Goal: Task Accomplishment & Management: Manage account settings

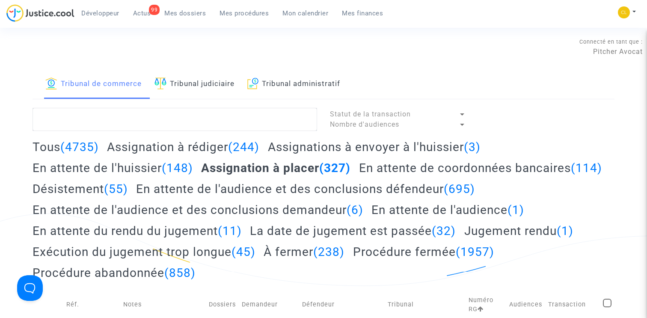
click at [302, 13] on span "Mon calendrier" at bounding box center [305, 13] width 46 height 8
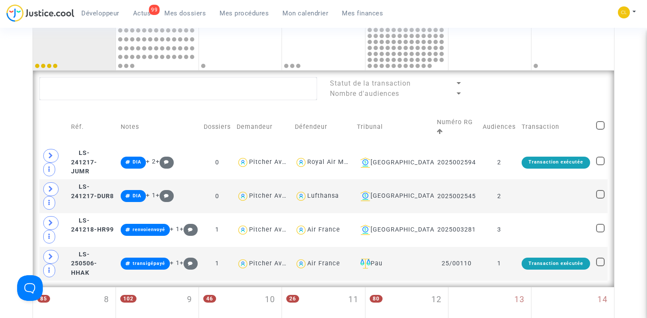
scroll to position [65, 0]
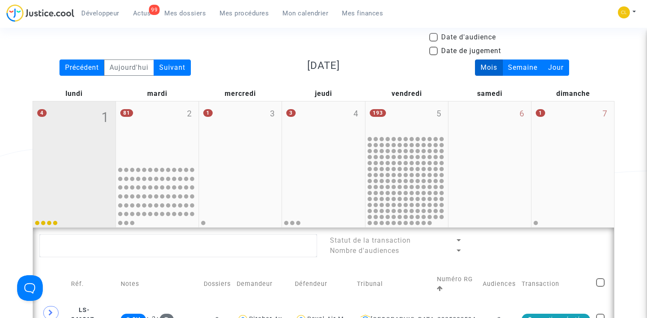
click at [85, 164] on mwl-calendar-month-cell "4 1" at bounding box center [74, 164] width 83 height 126
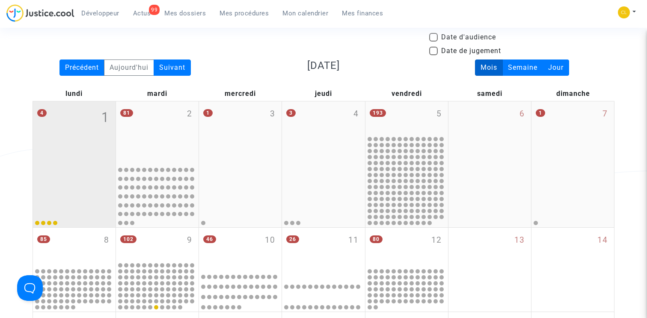
click at [85, 164] on mwl-calendar-month-cell "4 1" at bounding box center [74, 164] width 83 height 126
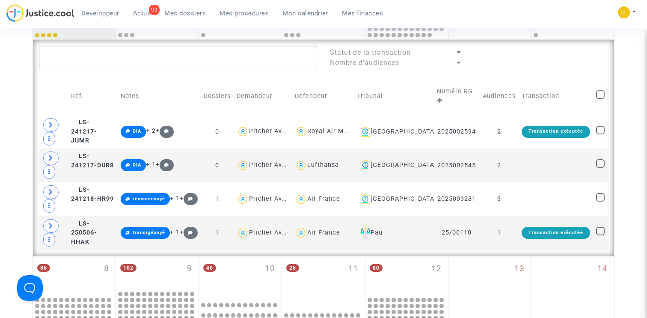
scroll to position [237, 0]
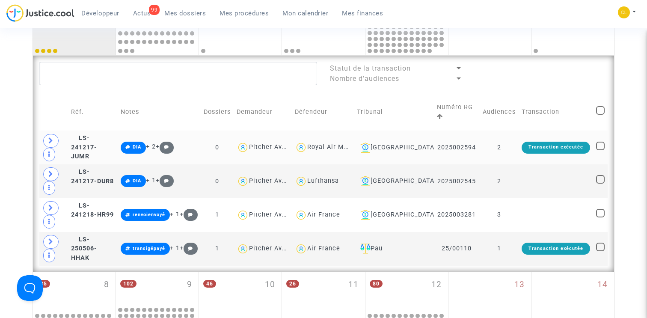
click at [92, 138] on td "LS-241217-JUMR" at bounding box center [93, 148] width 50 height 34
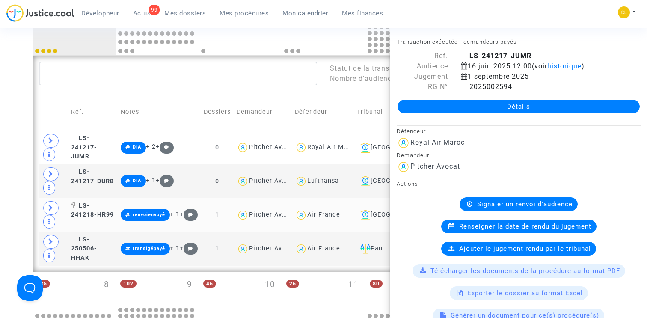
click at [110, 207] on span "LS-241218-HR99" at bounding box center [92, 210] width 43 height 17
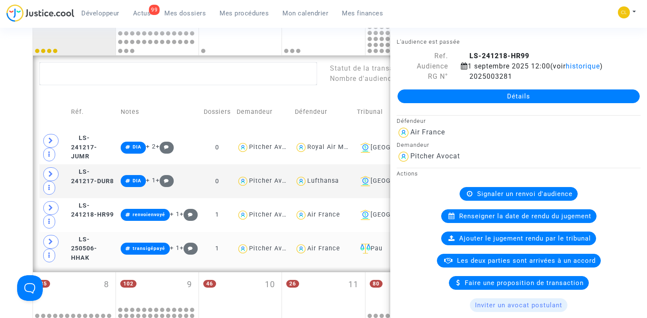
click at [110, 238] on td "LS-250506-HHAK" at bounding box center [93, 249] width 50 height 34
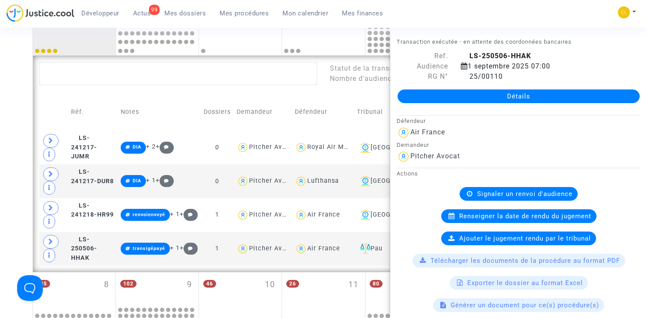
click at [8, 93] on div "Date de clôture d'instruction Date de conciliation Date d'audience Date de juge…" at bounding box center [323, 251] width 647 height 837
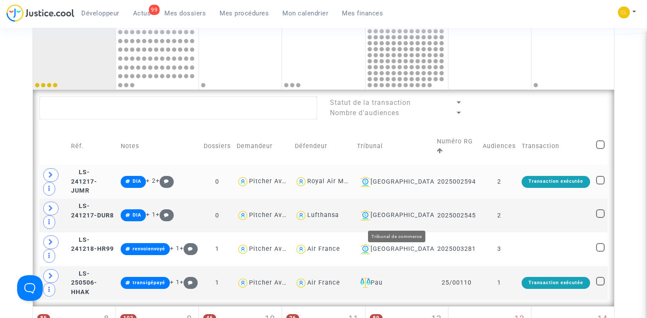
scroll to position [120, 0]
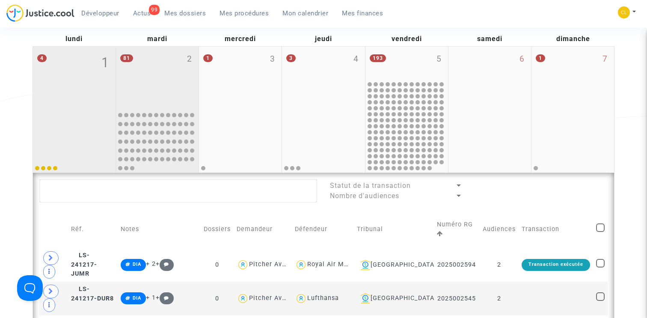
click at [161, 70] on div "81 2" at bounding box center [157, 78] width 83 height 62
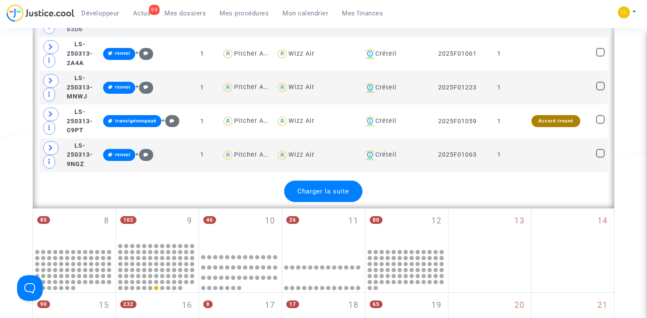
scroll to position [1879, 0]
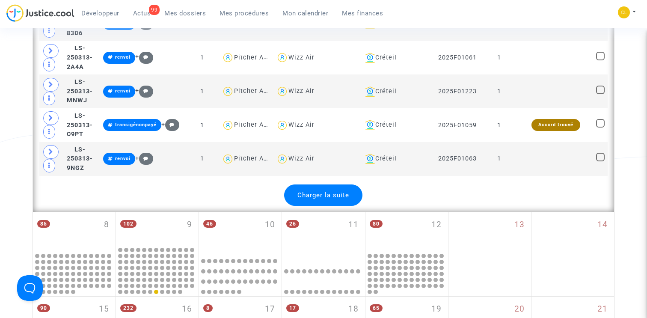
click at [312, 185] on div "Charger la suite" at bounding box center [323, 194] width 78 height 21
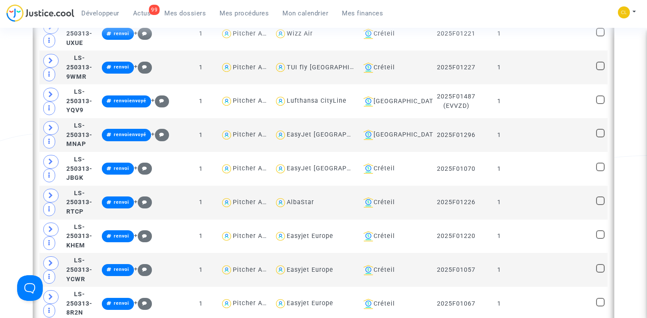
scroll to position [2302, 0]
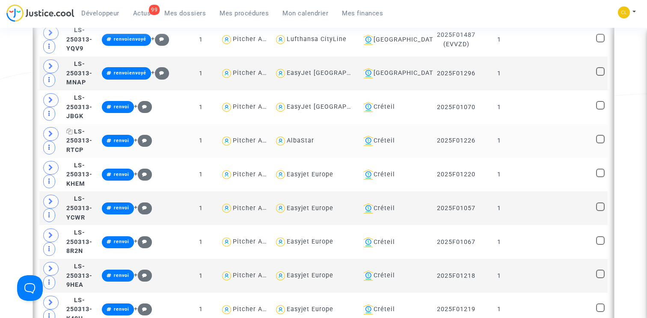
click at [85, 128] on span "LS-250313-RTCP" at bounding box center [79, 141] width 26 height 26
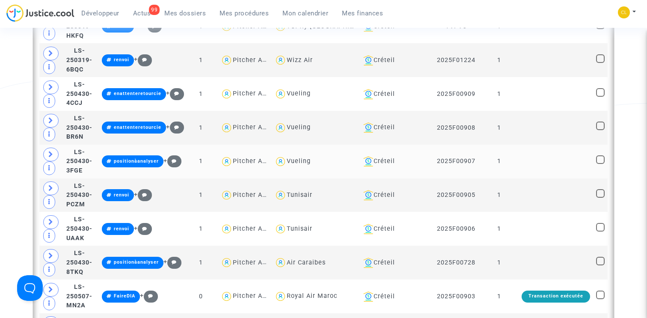
scroll to position [2655, 0]
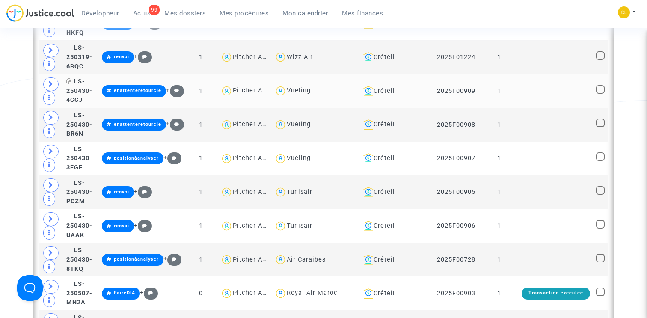
click at [89, 85] on span "LS-250430-4CCJ" at bounding box center [79, 91] width 26 height 26
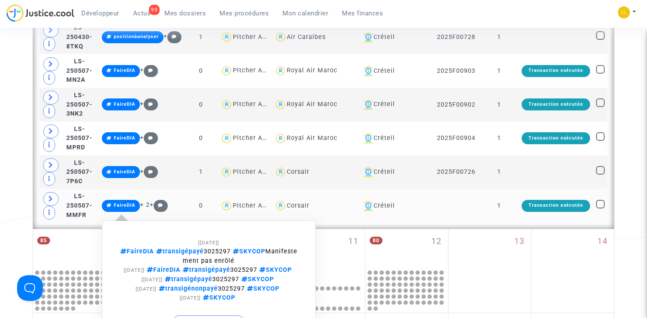
scroll to position [2882, 0]
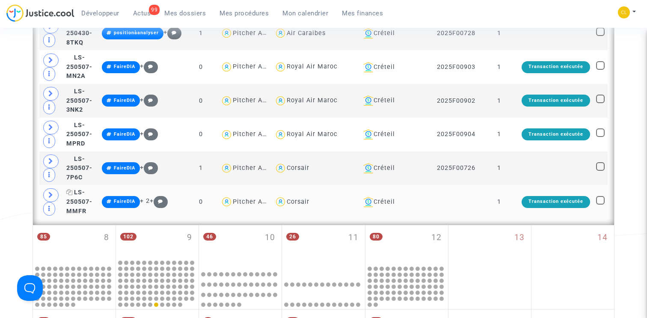
click at [85, 193] on span "LS-250507-MMFR" at bounding box center [79, 202] width 26 height 26
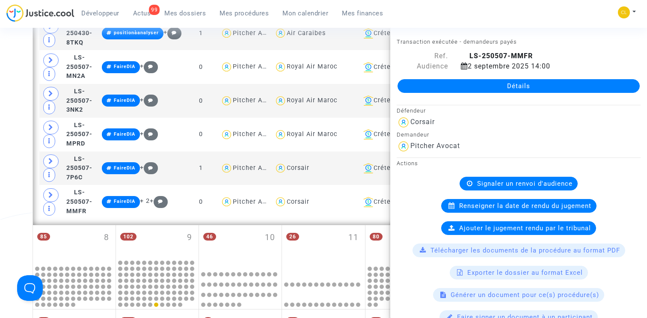
click at [492, 89] on link "Détails" at bounding box center [519, 86] width 242 height 14
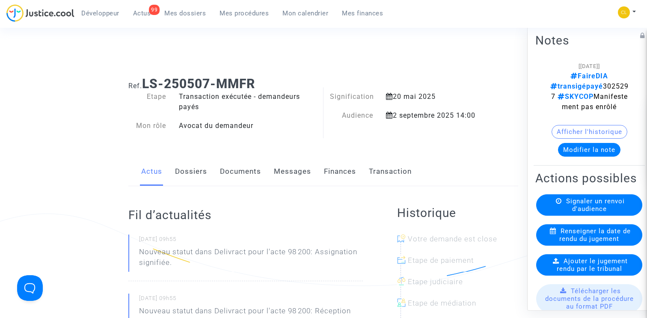
click at [336, 165] on link "Finances" at bounding box center [340, 172] width 32 height 28
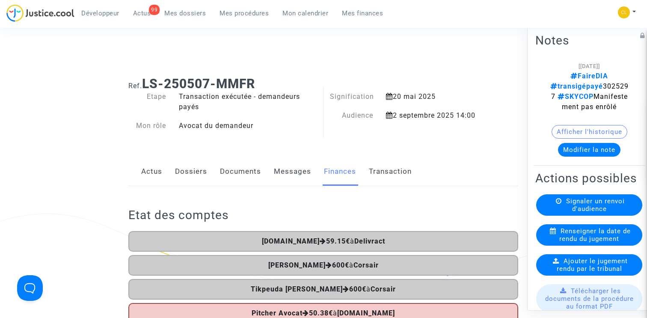
click at [193, 19] on link "Mes dossiers" at bounding box center [185, 13] width 55 height 13
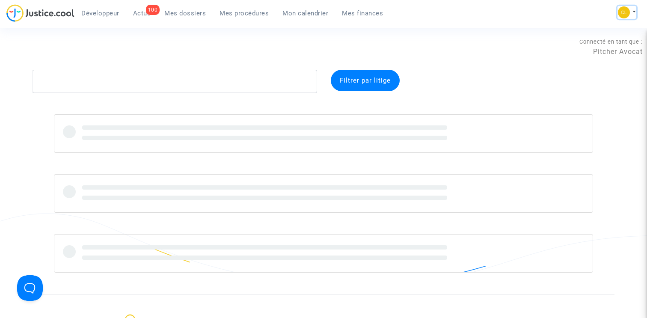
click at [632, 8] on button at bounding box center [627, 12] width 19 height 13
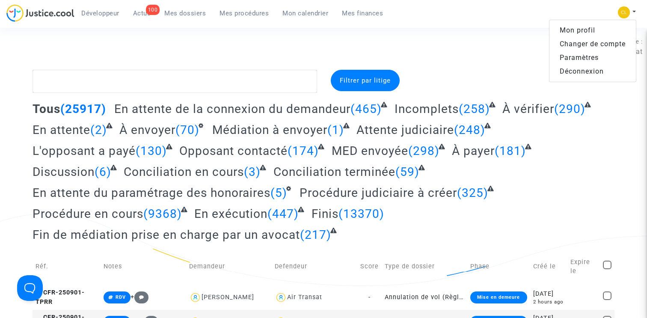
click at [586, 57] on link "Paramètres" at bounding box center [593, 58] width 86 height 14
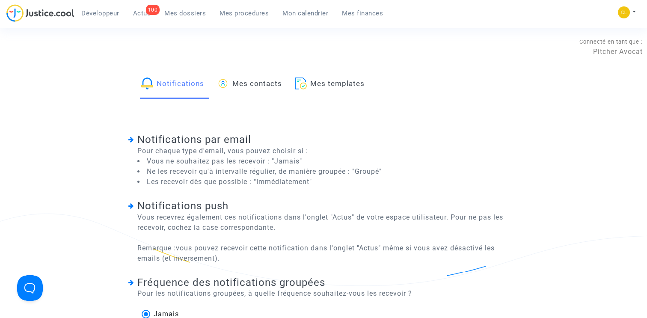
click at [273, 83] on link "Mes contacts" at bounding box center [249, 84] width 65 height 29
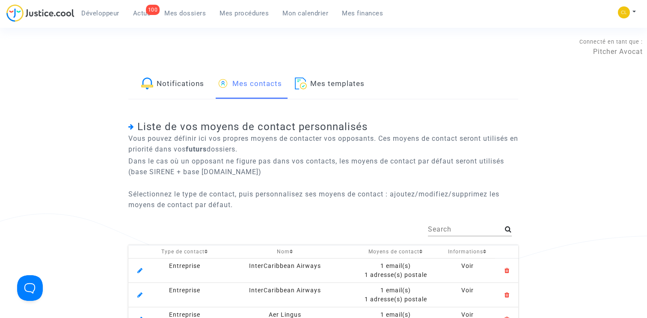
scroll to position [79, 0]
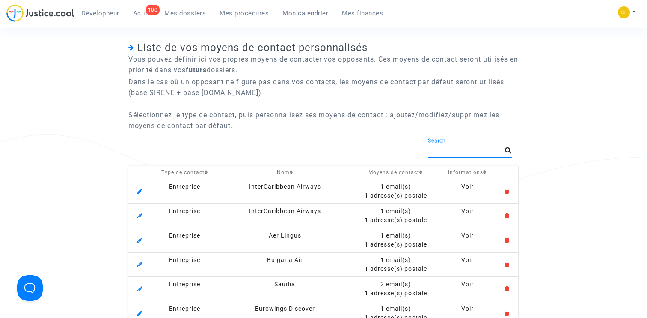
click at [452, 149] on input "Search" at bounding box center [466, 150] width 77 height 8
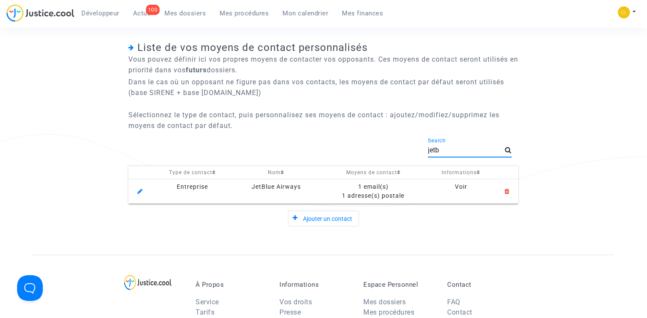
type input "jetb"
click at [375, 187] on div "1 email(s)" at bounding box center [373, 186] width 101 height 9
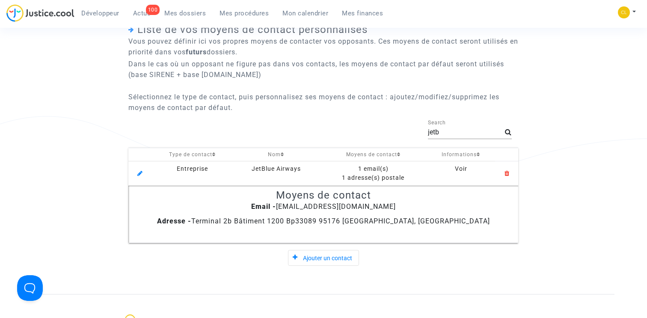
scroll to position [103, 0]
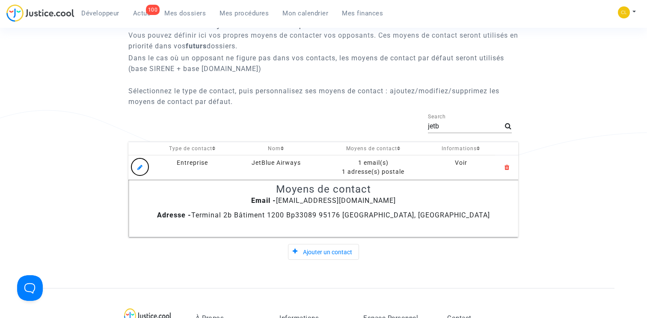
click at [141, 166] on icon at bounding box center [139, 165] width 5 height 7
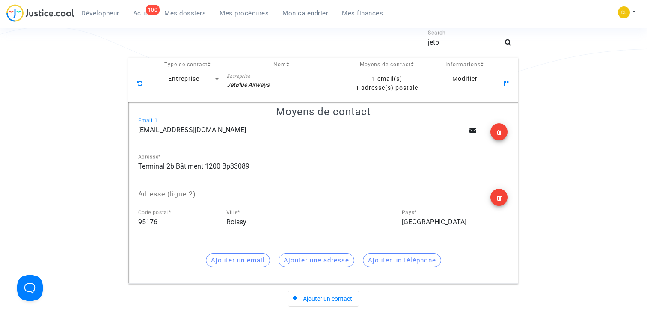
scroll to position [175, 0]
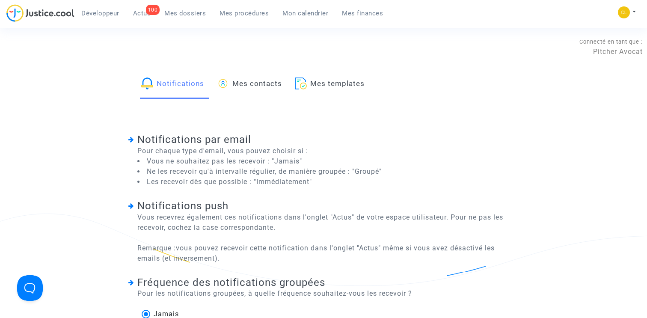
click at [263, 98] on link "Mes contacts" at bounding box center [249, 84] width 65 height 29
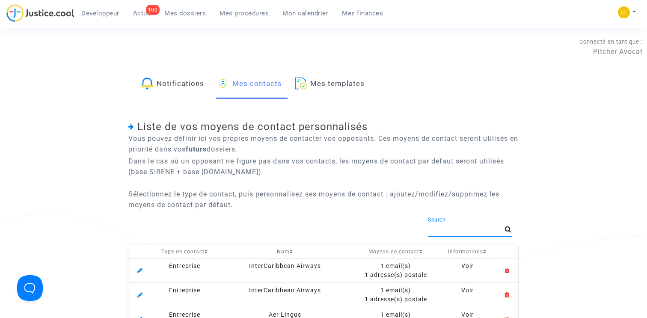
click at [458, 230] on input "Search" at bounding box center [466, 230] width 77 height 8
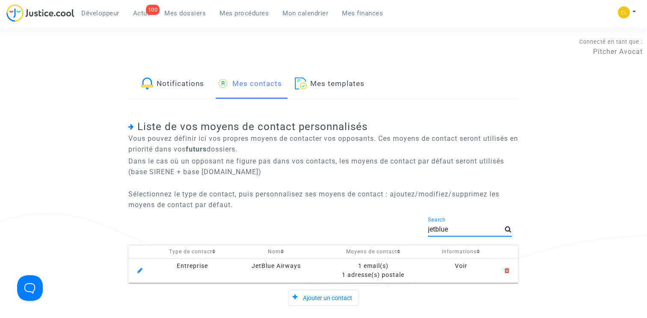
click at [380, 263] on div "1 email(s)" at bounding box center [373, 266] width 101 height 9
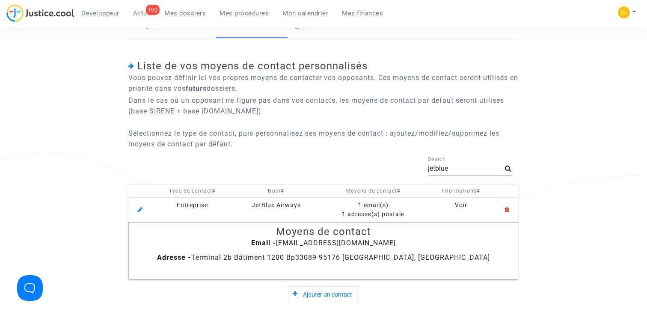
scroll to position [44, 0]
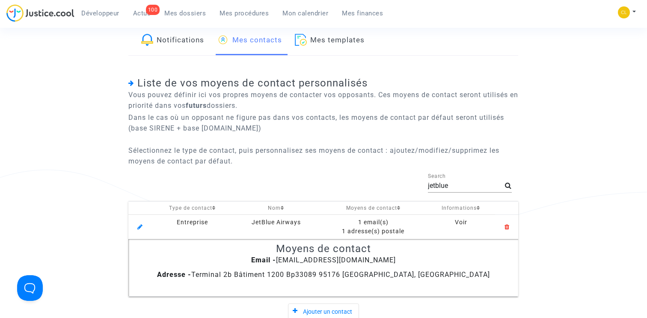
click at [455, 184] on input "jetblue" at bounding box center [466, 186] width 77 height 8
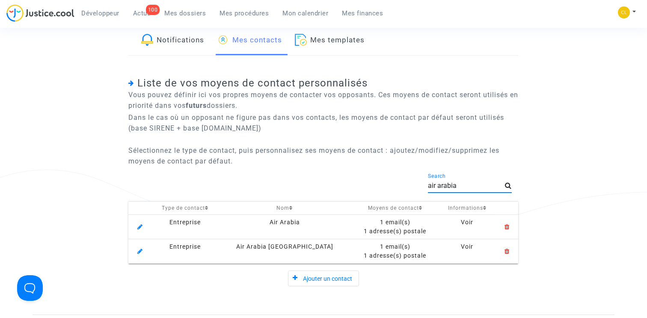
type input "air arabia"
click at [391, 249] on div "1 email(s)" at bounding box center [395, 246] width 82 height 9
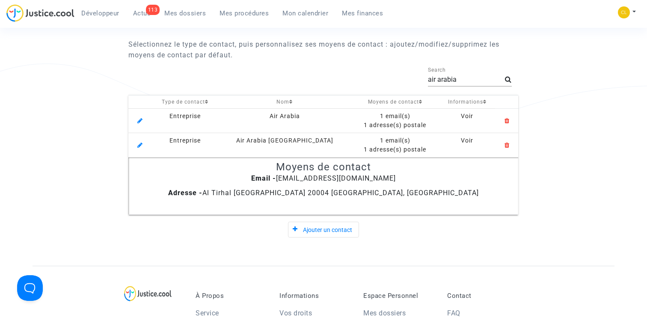
scroll to position [0, 0]
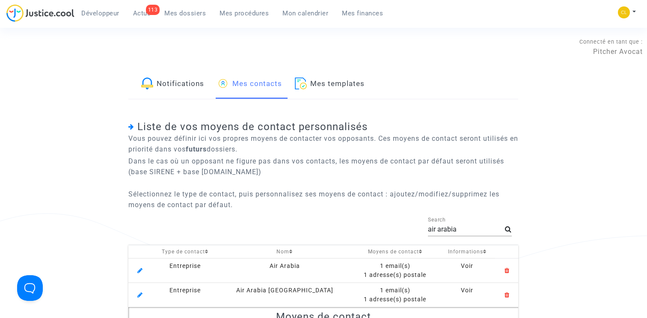
click at [183, 12] on span "Mes dossiers" at bounding box center [185, 13] width 42 height 8
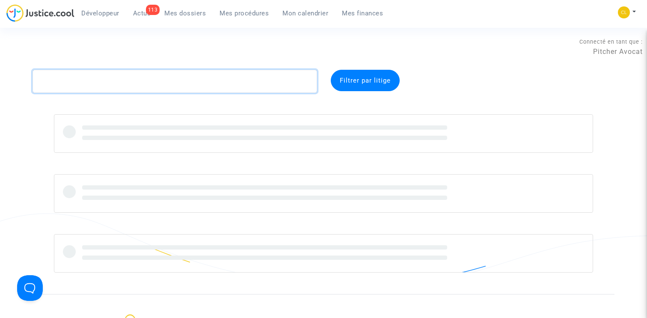
click at [135, 86] on textarea at bounding box center [175, 81] width 285 height 23
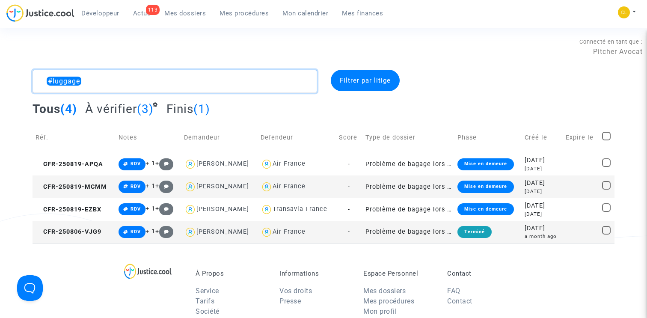
type textarea "#luggage"
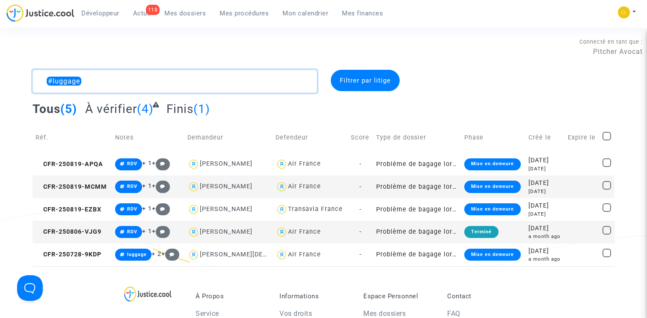
click at [257, 82] on textarea at bounding box center [175, 81] width 285 height 23
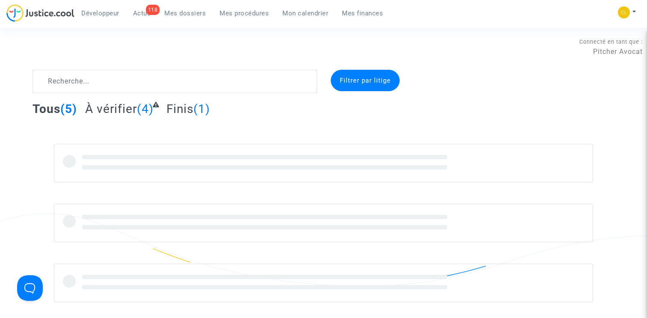
click at [241, 10] on span "Mes procédures" at bounding box center [244, 13] width 49 height 8
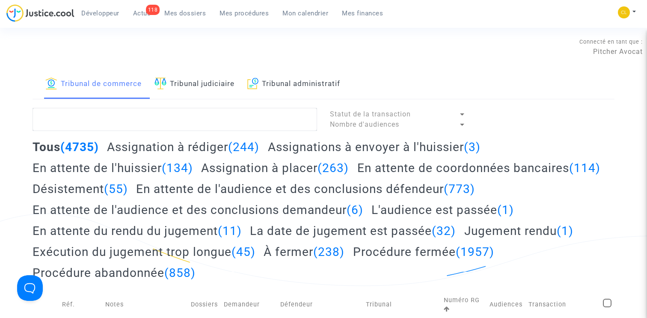
click at [253, 164] on h2 "Assignation à placer (263)" at bounding box center [275, 168] width 148 height 15
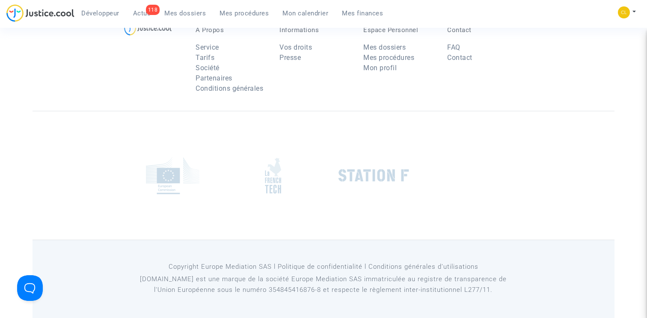
scroll to position [1962, 0]
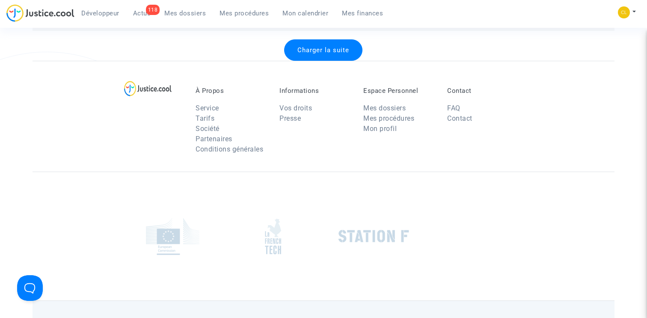
click at [311, 61] on div "Charger la suite" at bounding box center [323, 49] width 78 height 21
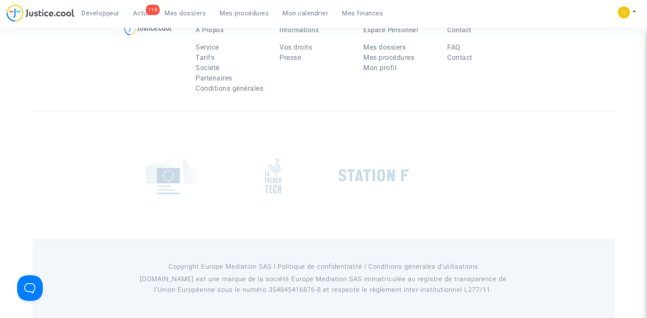
scroll to position [3580, 0]
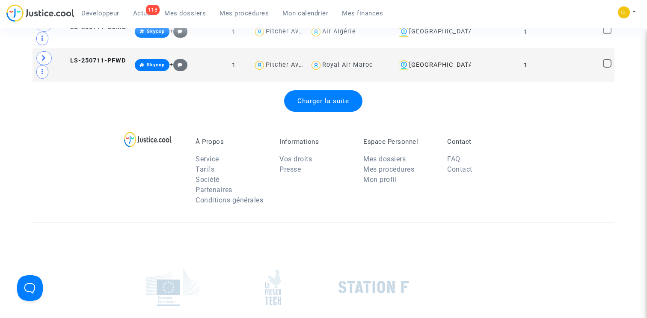
click at [315, 112] on div "Charger la suite" at bounding box center [323, 100] width 78 height 21
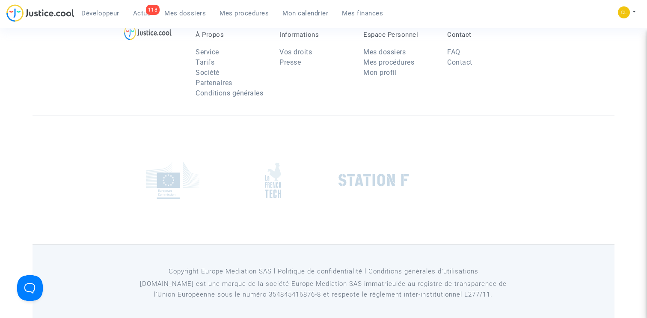
scroll to position [5291, 0]
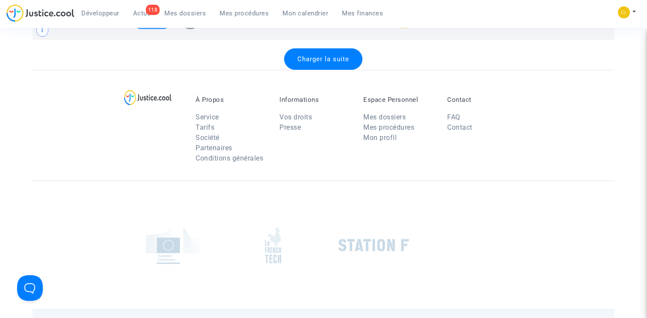
click at [327, 91] on div "À Propos Service Tarifs Société Partenaires Conditions générales Informations V…" at bounding box center [324, 125] width 583 height 111
click at [327, 63] on span "Charger la suite" at bounding box center [323, 59] width 52 height 8
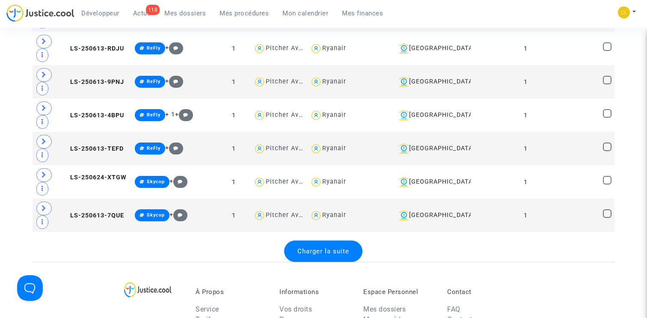
scroll to position [6780, 0]
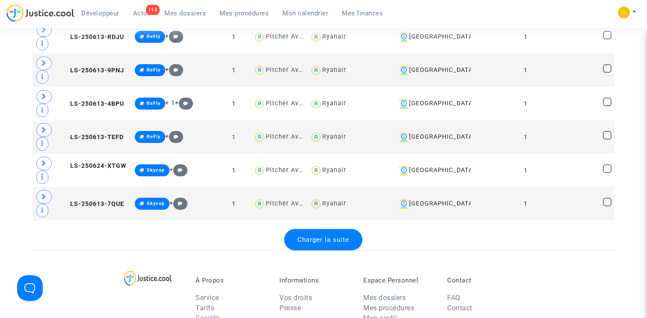
click at [319, 276] on div "À Propos Service Tarifs Société Partenaires Conditions générales Informations V…" at bounding box center [324, 305] width 583 height 111
click at [319, 250] on div "Charger la suite" at bounding box center [323, 239] width 78 height 21
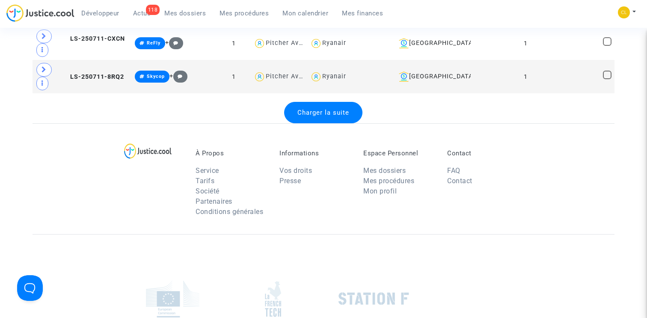
scroll to position [8568, 0]
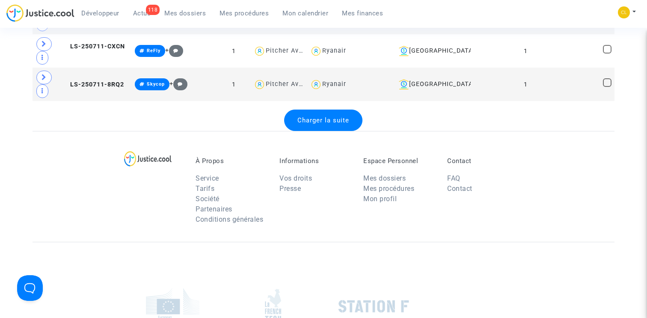
click at [324, 124] on span "Charger la suite" at bounding box center [323, 120] width 52 height 8
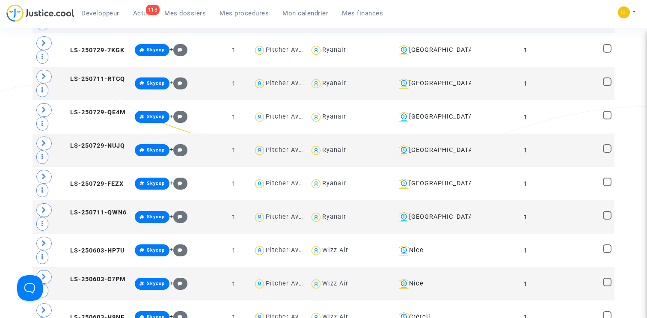
scroll to position [8514, 0]
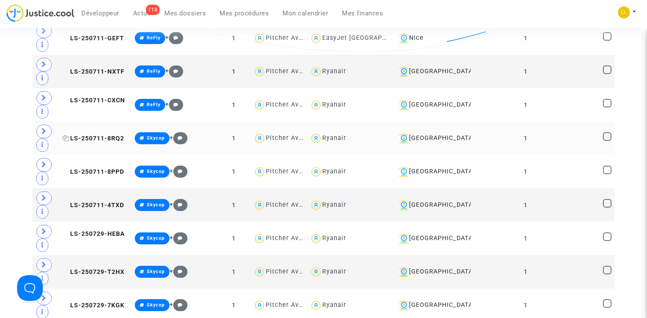
click at [92, 142] on span "LS-250711-8RQ2" at bounding box center [93, 138] width 62 height 7
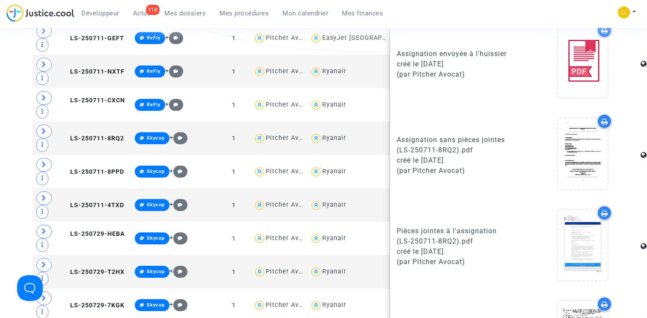
scroll to position [484, 0]
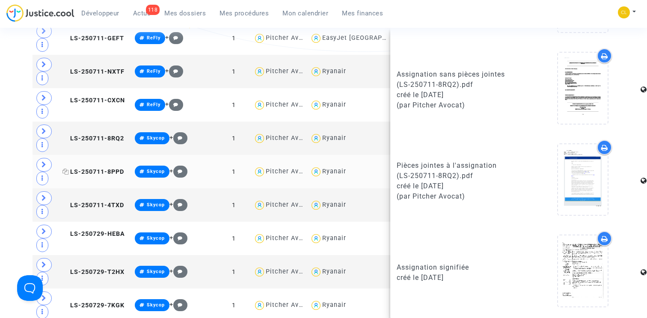
click at [87, 175] on span "LS-250711-8PPD" at bounding box center [93, 171] width 62 height 7
click at [99, 217] on td "LS-250711-4TXD" at bounding box center [95, 204] width 72 height 33
click at [91, 238] on span "LS-250729-HEBA" at bounding box center [93, 233] width 62 height 7
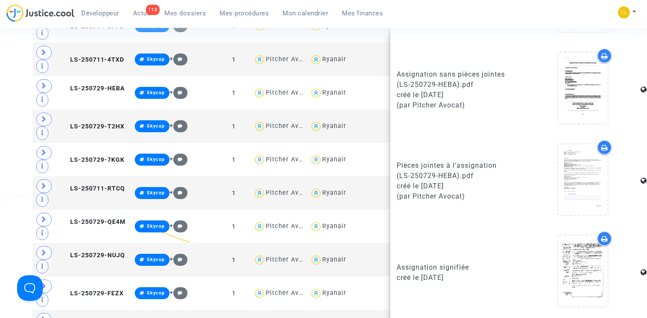
scroll to position [8682, 0]
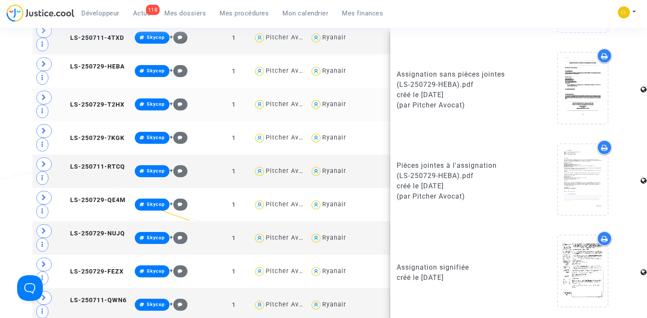
click at [86, 121] on td "LS-250729-T2HX" at bounding box center [95, 104] width 72 height 33
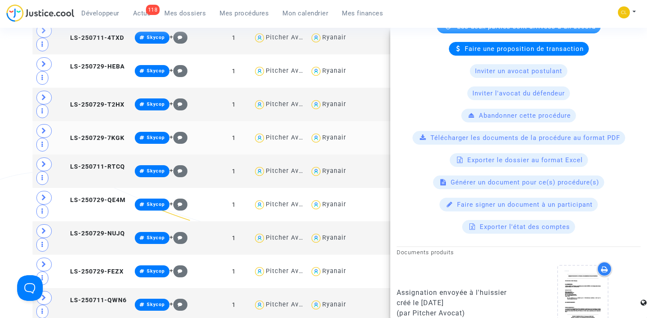
scroll to position [484, 0]
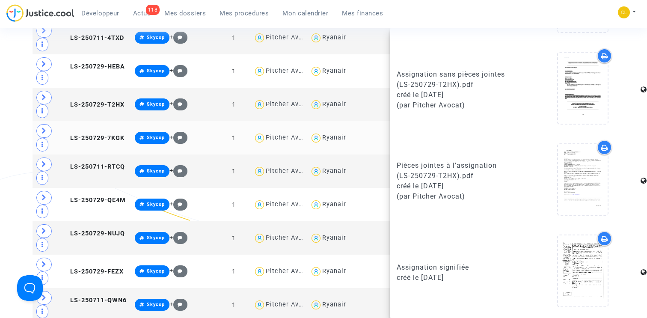
click at [91, 146] on td "LS-250729-7KGK" at bounding box center [95, 137] width 72 height 33
click at [91, 170] on span "LS-250711-RTCQ" at bounding box center [93, 166] width 62 height 7
click at [94, 204] on span "LS-250729-QE4M" at bounding box center [93, 199] width 63 height 7
click at [91, 237] on span "LS-250729-NUJQ" at bounding box center [93, 233] width 62 height 7
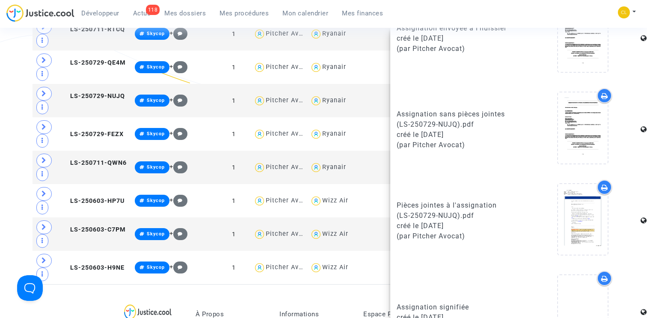
scroll to position [0, 0]
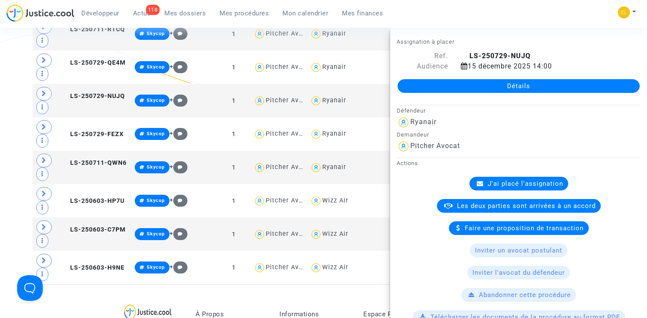
click at [515, 88] on link "Détails" at bounding box center [519, 86] width 242 height 14
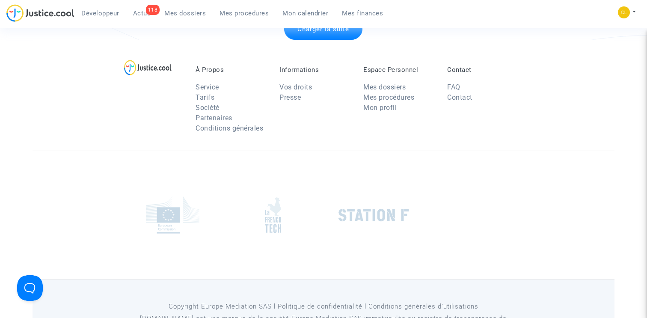
click at [316, 40] on div "Charger la suite" at bounding box center [323, 28] width 78 height 21
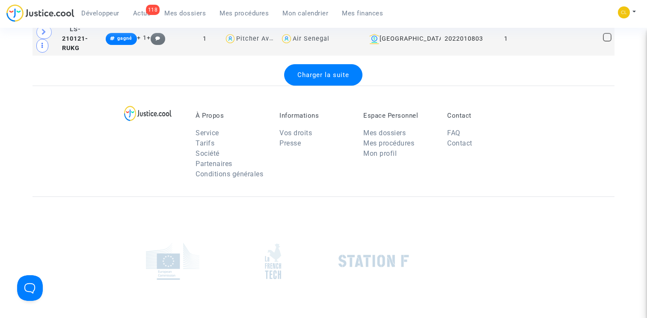
click at [323, 86] on div "Charger la suite" at bounding box center [323, 74] width 78 height 21
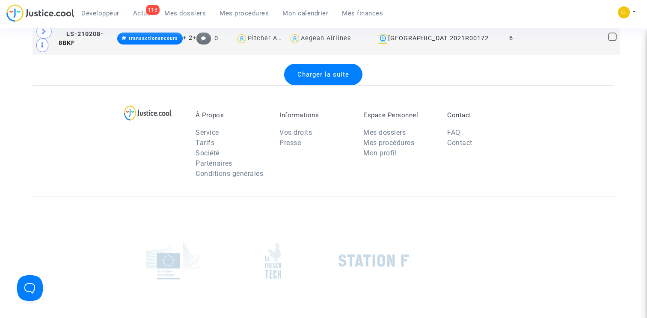
click at [325, 78] on span "Charger la suite" at bounding box center [323, 75] width 52 height 8
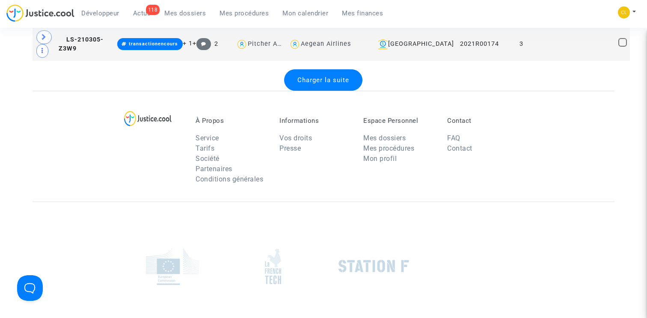
click at [318, 91] on div "Charger la suite" at bounding box center [323, 79] width 78 height 21
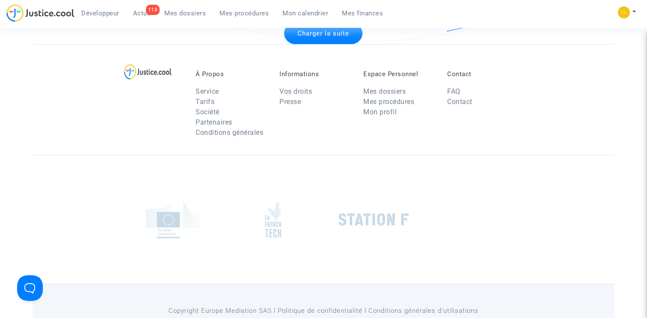
click at [321, 37] on span "Charger la suite" at bounding box center [323, 34] width 52 height 8
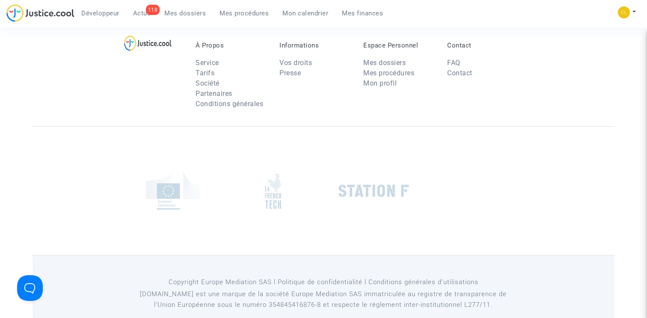
click at [322, 9] on span "Charger la suite" at bounding box center [323, 5] width 52 height 8
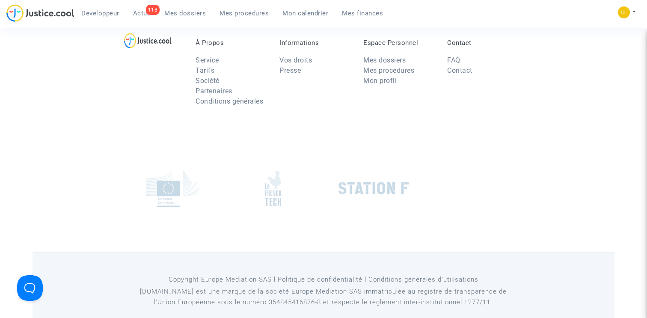
click at [332, 6] on span "Charger la suite" at bounding box center [323, 2] width 52 height 8
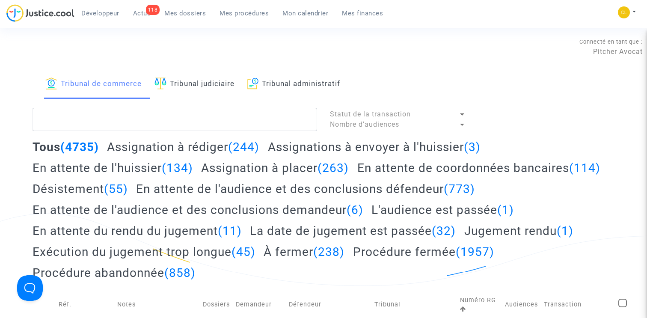
click at [245, 175] on div "Tous (4735) Assignation à rédiger (244) Assignations à envoyer à l'huissier (3)…" at bounding box center [324, 213] width 583 height 147
click at [262, 167] on h2 "Assignation à placer (263)" at bounding box center [275, 168] width 148 height 15
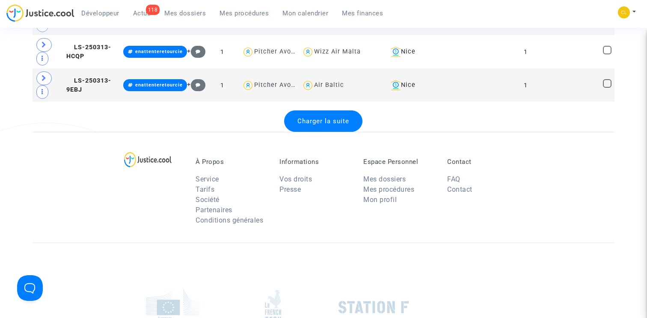
click at [306, 125] on span "Charger la suite" at bounding box center [323, 121] width 52 height 8
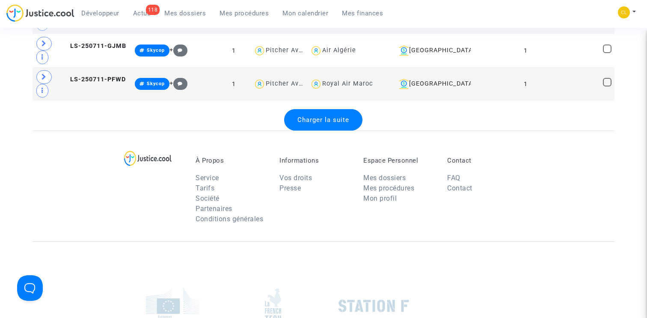
scroll to position [3539, 0]
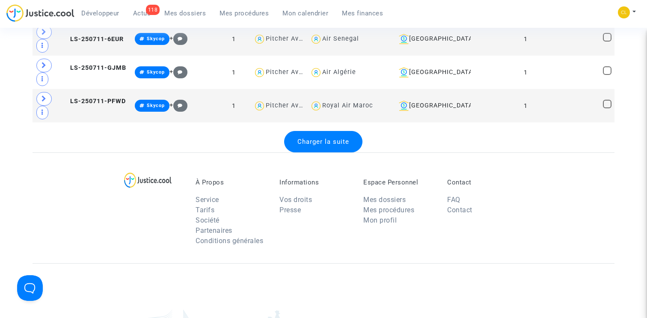
click at [312, 146] on span "Charger la suite" at bounding box center [323, 142] width 52 height 8
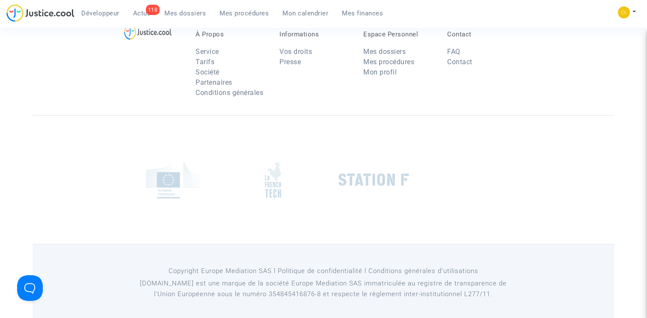
scroll to position [5232, 0]
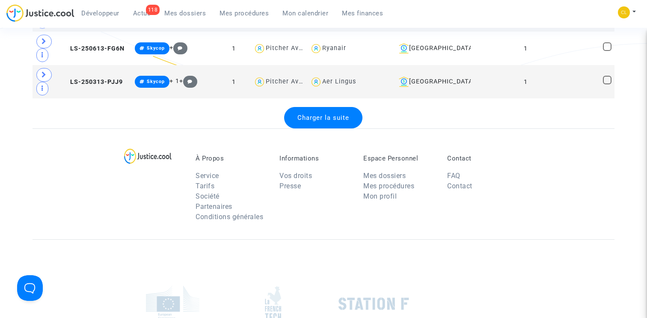
click at [330, 128] on div "Charger la suite" at bounding box center [323, 117] width 78 height 21
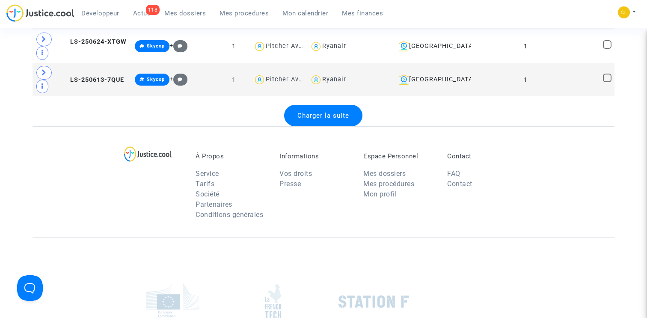
scroll to position [6926, 0]
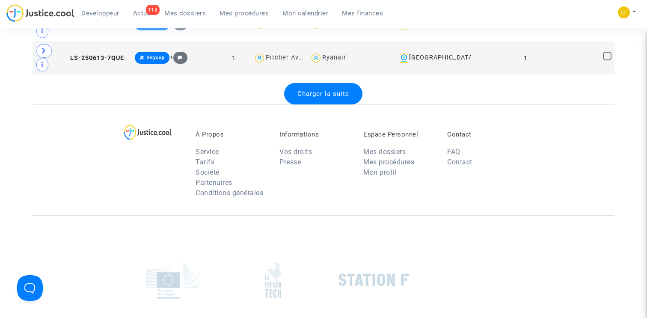
click at [324, 98] on span "Charger la suite" at bounding box center [323, 94] width 52 height 8
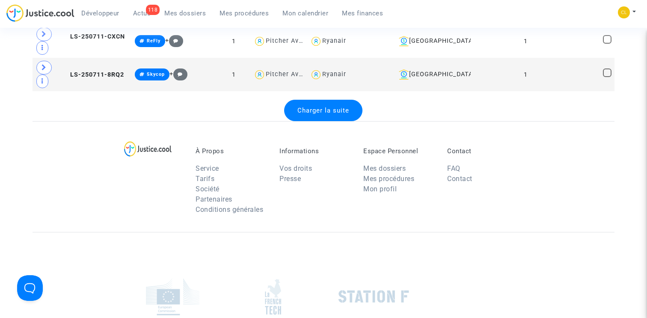
scroll to position [8547, 0]
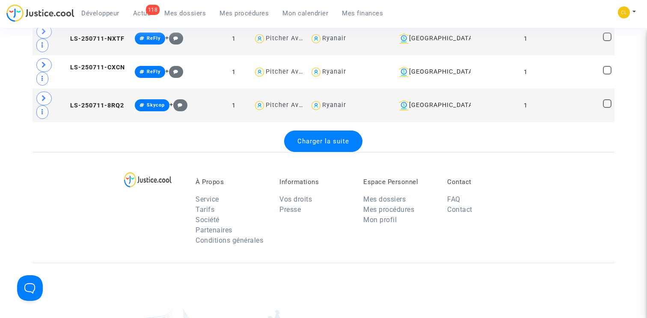
click at [324, 152] on div "Charger la suite" at bounding box center [323, 141] width 78 height 21
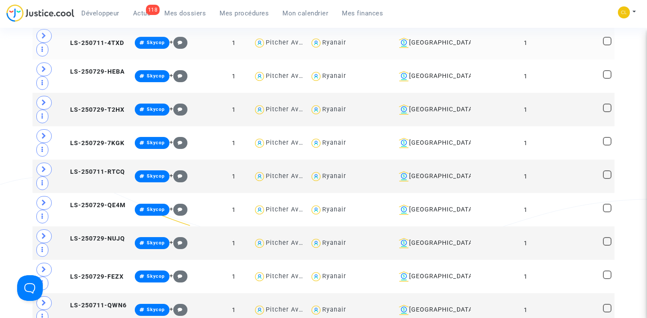
scroll to position [8722, 0]
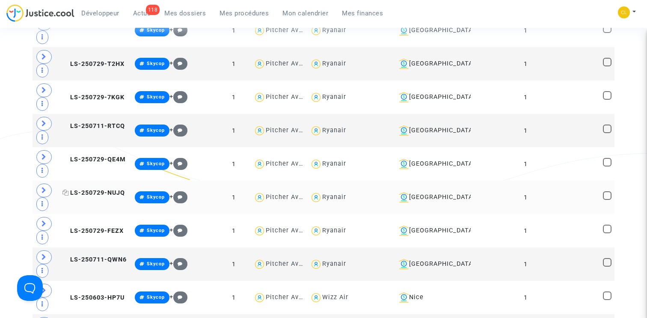
click at [83, 196] on span "LS-250729-NUJQ" at bounding box center [93, 192] width 62 height 7
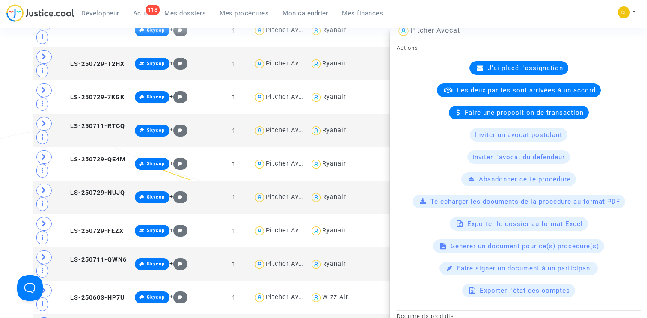
scroll to position [0, 0]
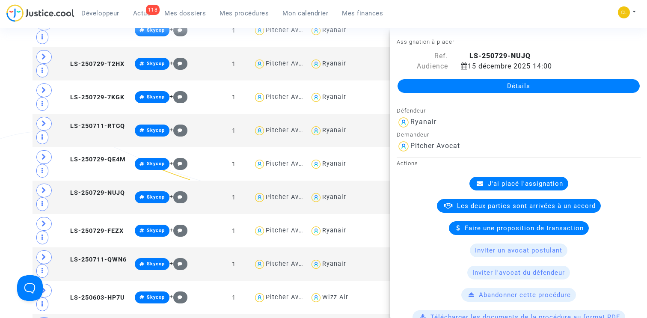
click at [486, 89] on link "Détails" at bounding box center [519, 86] width 242 height 14
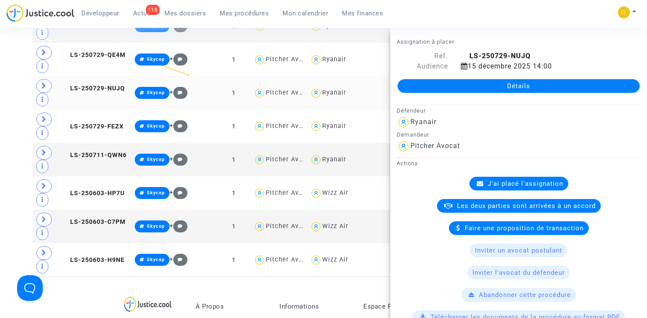
scroll to position [8833, 0]
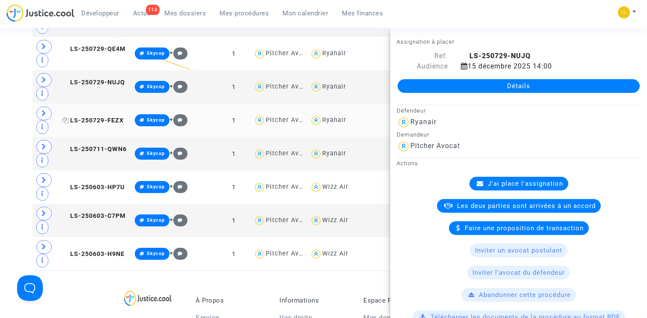
click at [86, 124] on span "LS-250729-FEZX" at bounding box center [92, 120] width 61 height 7
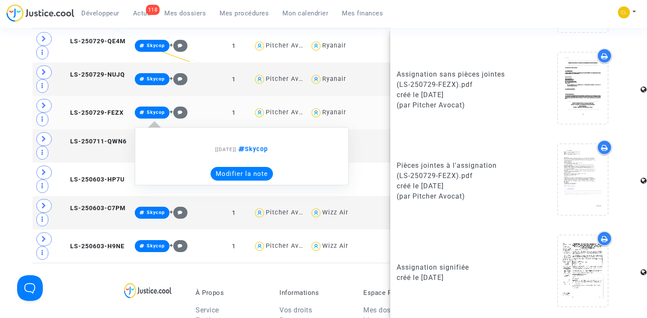
scroll to position [8875, 0]
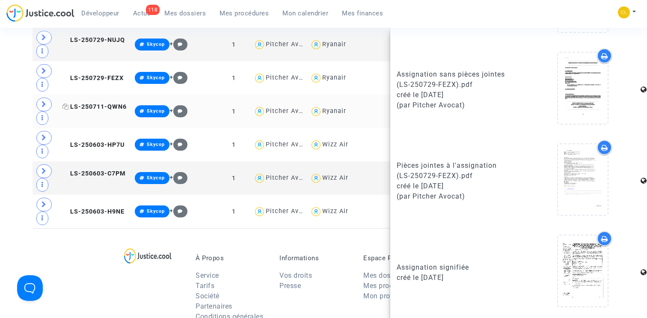
click at [81, 110] on span "LS-250711-QWN6" at bounding box center [94, 106] width 64 height 7
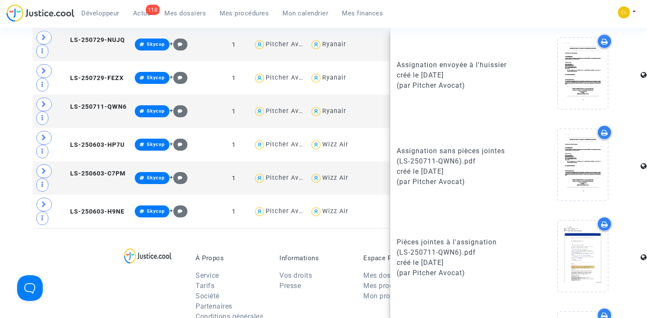
scroll to position [484, 0]
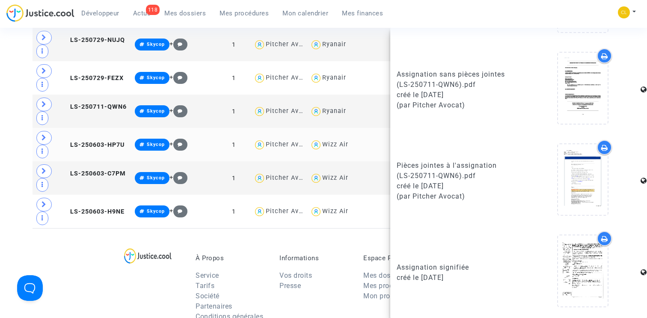
click at [91, 156] on td "LS-250603-HP7U" at bounding box center [95, 144] width 72 height 33
click at [88, 188] on td "LS-250603-C7PM" at bounding box center [95, 177] width 72 height 33
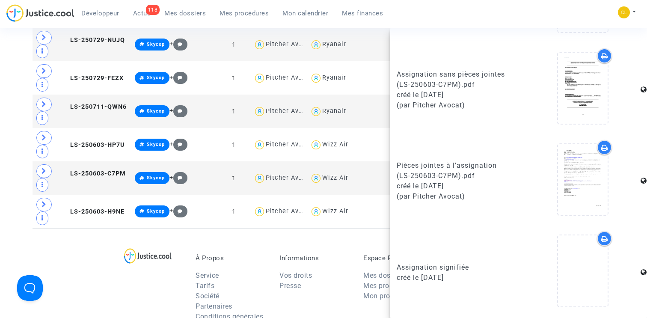
scroll to position [0, 0]
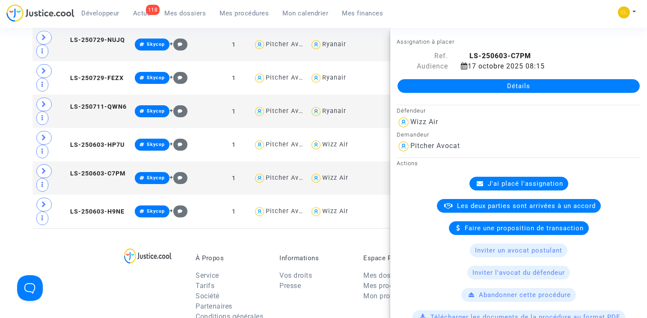
click at [489, 88] on link "Détails" at bounding box center [519, 86] width 242 height 14
click at [91, 215] on span "LS-250603-H9NE" at bounding box center [93, 211] width 62 height 7
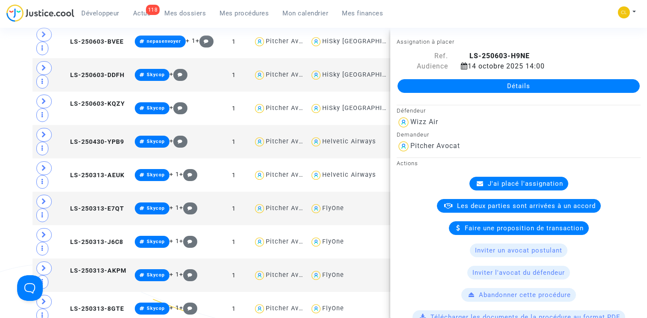
scroll to position [7412, 0]
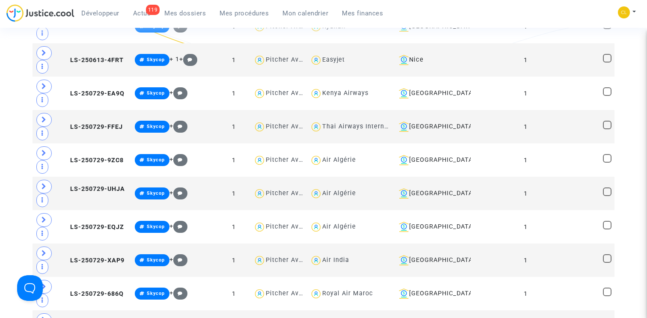
scroll to position [6924, 0]
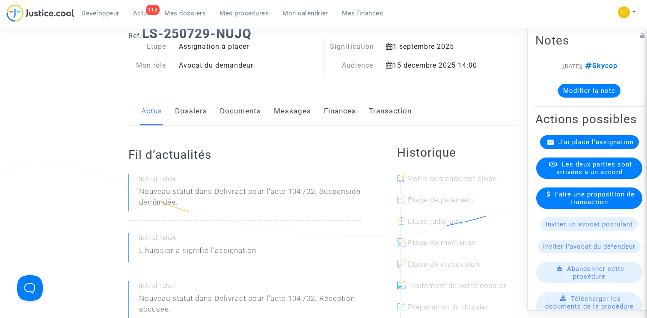
click at [233, 101] on link "Documents" at bounding box center [240, 111] width 41 height 28
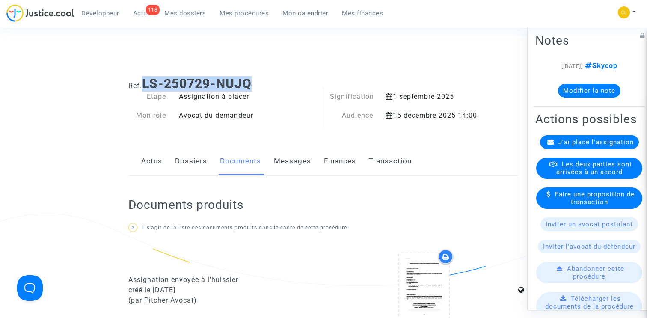
drag, startPoint x: 147, startPoint y: 83, endPoint x: 288, endPoint y: 80, distance: 140.4
click at [288, 80] on h1 "Ref. LS-250729-NUJQ" at bounding box center [323, 83] width 390 height 15
copy b "LS-250729-NUJQ"
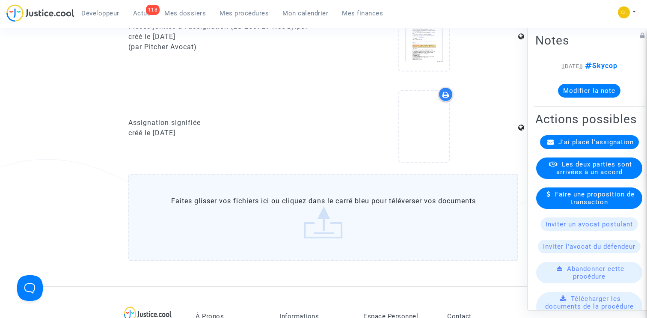
scroll to position [403, 0]
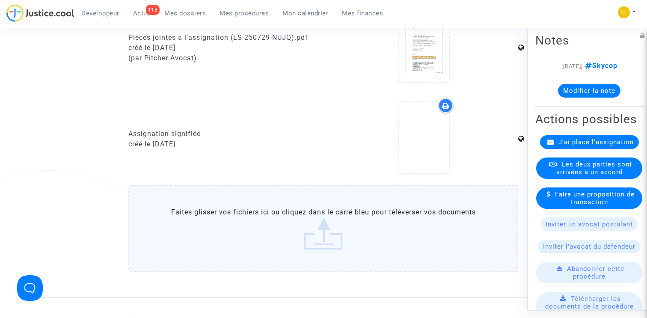
click at [280, 238] on label "Faites glisser vos fichiers ici ou cliquez dans le carré bleu pour téléverser v…" at bounding box center [323, 228] width 390 height 87
click at [0, 0] on input "Faites glisser vos fichiers ici ou cliquez dans le carré bleu pour téléverser v…" at bounding box center [0, 0] width 0 height 0
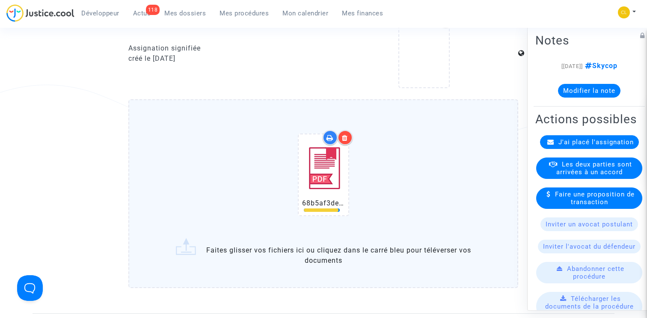
scroll to position [476, 0]
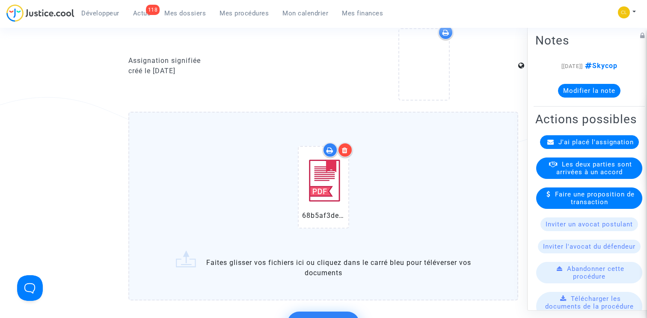
click at [347, 154] on icon at bounding box center [345, 150] width 6 height 7
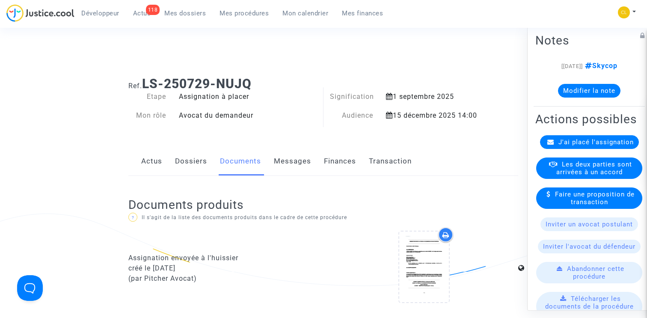
click at [347, 170] on link "Finances" at bounding box center [340, 161] width 32 height 28
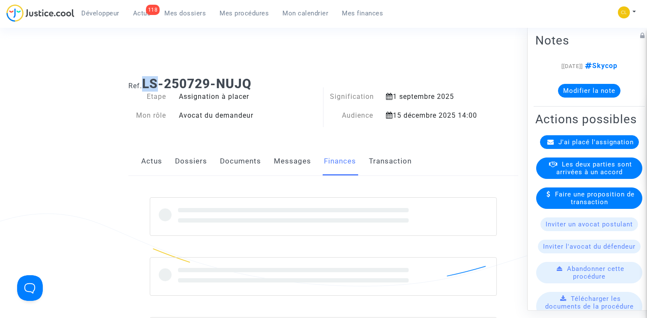
drag, startPoint x: 143, startPoint y: 80, endPoint x: 159, endPoint y: 80, distance: 16.7
click at [159, 80] on h1 "Ref. LS-250729-NUJQ" at bounding box center [323, 83] width 390 height 15
click at [159, 80] on b "LS-250729-NUJQ" at bounding box center [197, 83] width 110 height 15
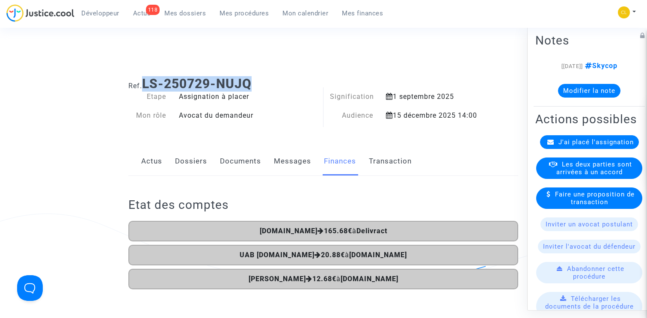
drag, startPoint x: 146, startPoint y: 80, endPoint x: 263, endPoint y: 79, distance: 117.3
click at [263, 79] on h1 "Ref. LS-250729-NUJQ" at bounding box center [323, 83] width 390 height 15
copy b "LS-250729-NUJQ"
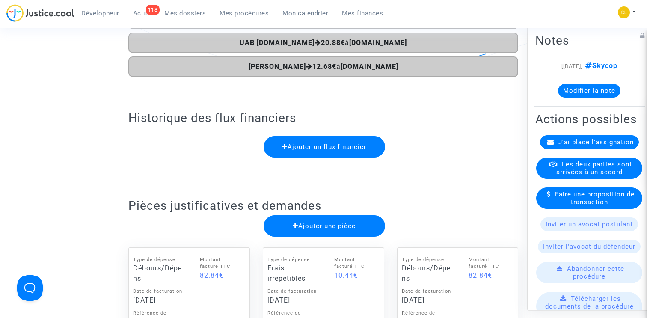
scroll to position [388, 0]
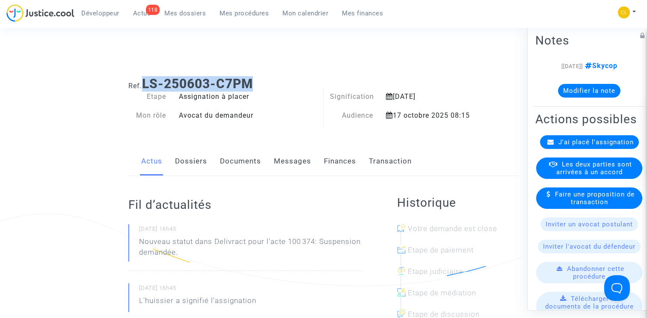
drag, startPoint x: 146, startPoint y: 82, endPoint x: 275, endPoint y: 82, distance: 128.8
click at [275, 82] on h1 "Ref. LS-250603-C7PM" at bounding box center [323, 83] width 390 height 15
copy b "LS-250603-C7PM"
click at [238, 171] on link "Documents" at bounding box center [240, 161] width 41 height 28
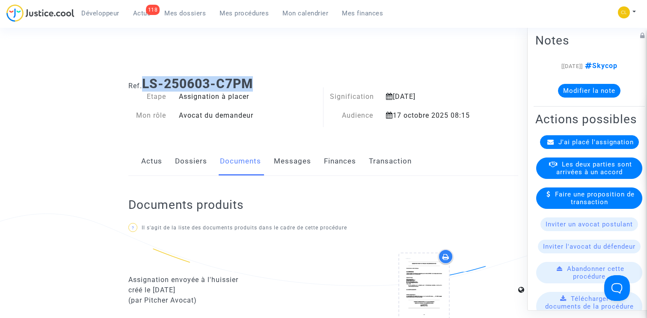
click at [343, 164] on link "Finances" at bounding box center [340, 161] width 32 height 28
